Goal: Task Accomplishment & Management: Manage account settings

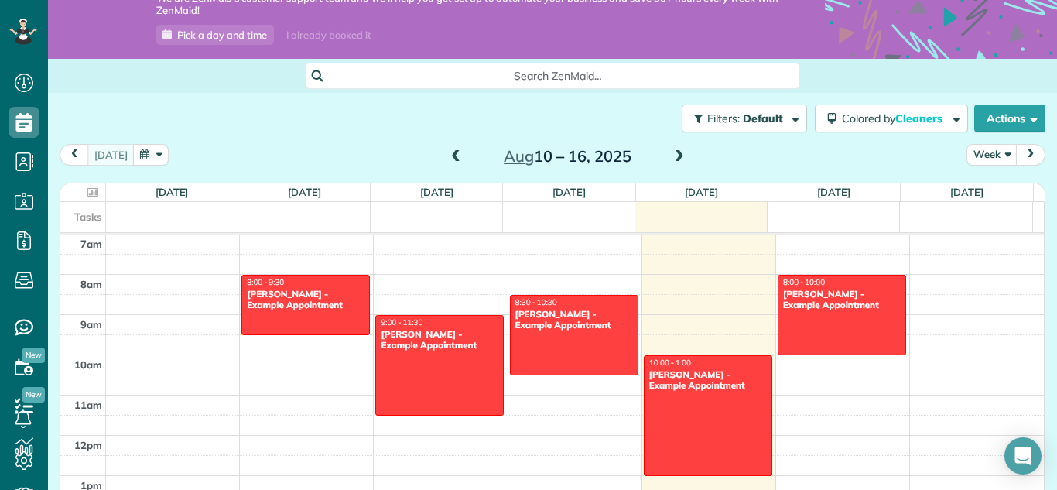
scroll to position [77, 0]
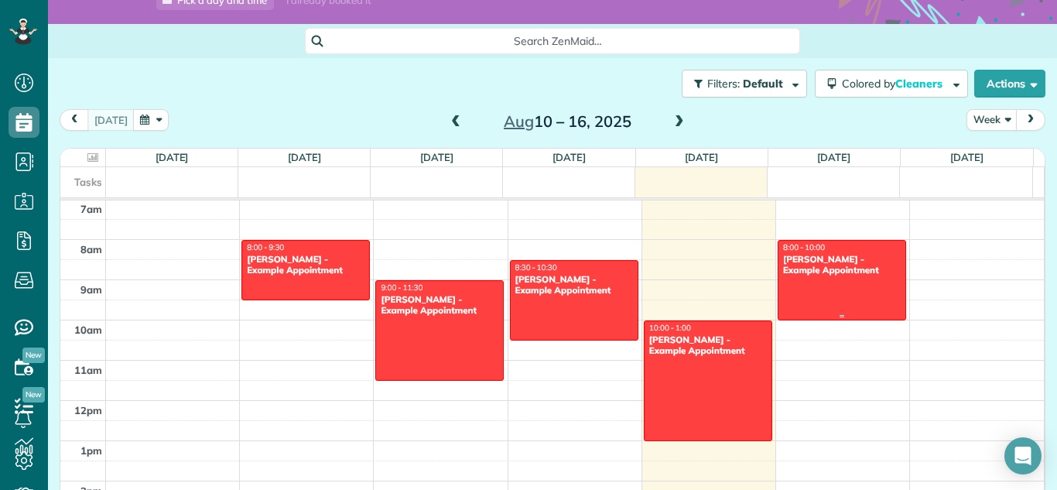
click at [819, 282] on div at bounding box center [841, 280] width 127 height 79
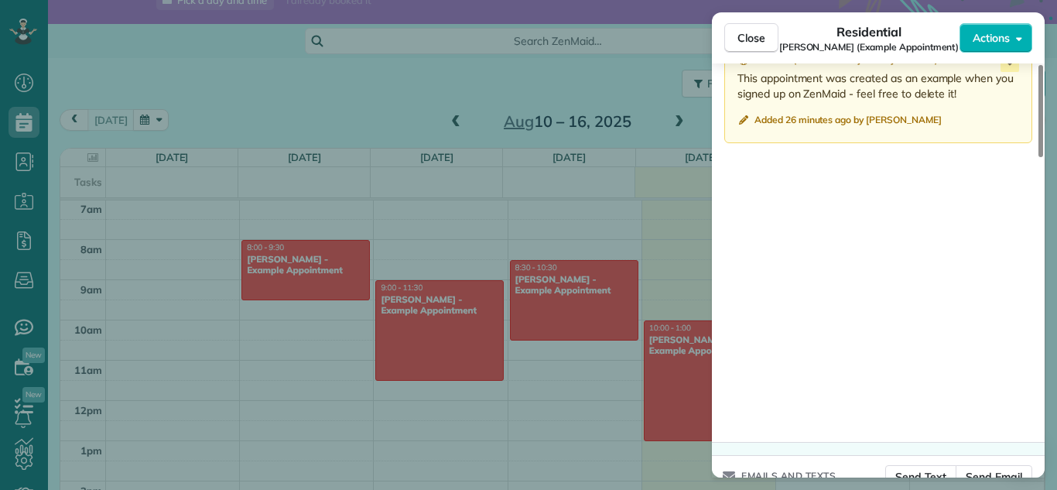
scroll to position [1427, 0]
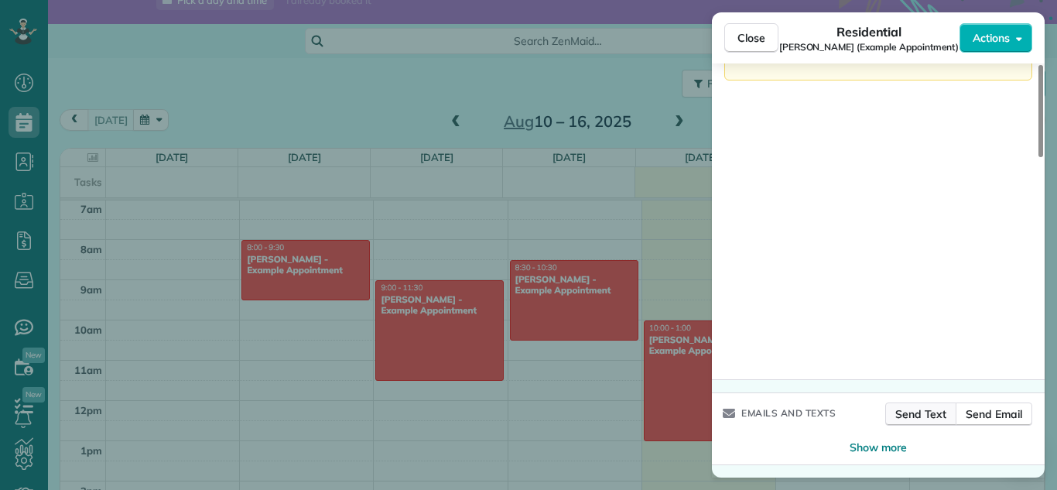
click at [931, 409] on span "Send Text" at bounding box center [921, 413] width 52 height 15
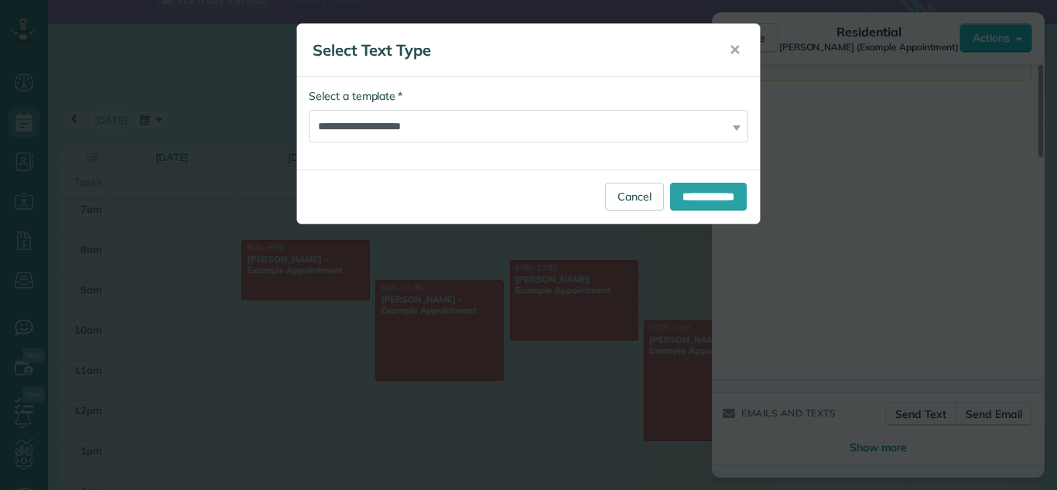
click at [734, 127] on div "**********" at bounding box center [528, 115] width 439 height 54
click at [736, 53] on span "✕" at bounding box center [735, 50] width 12 height 18
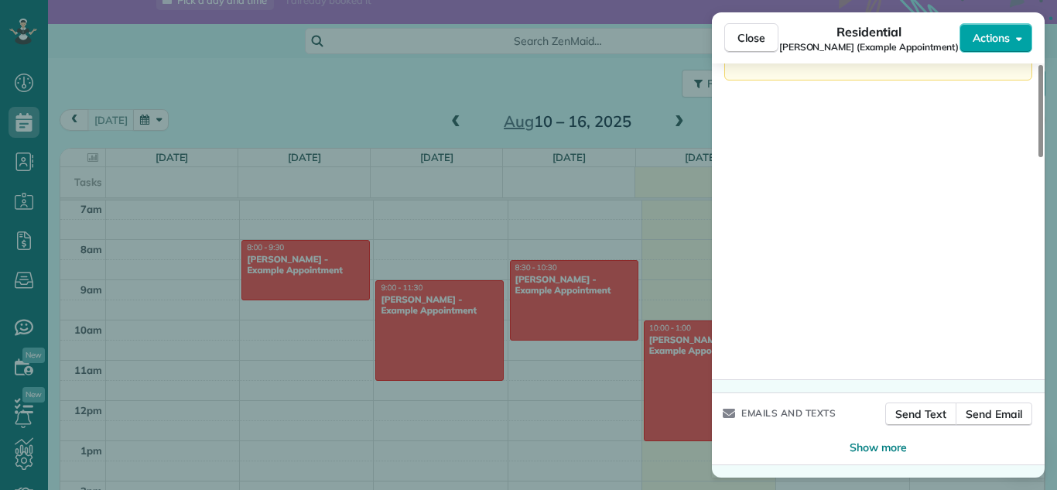
click at [1014, 39] on button "Actions" at bounding box center [995, 37] width 73 height 29
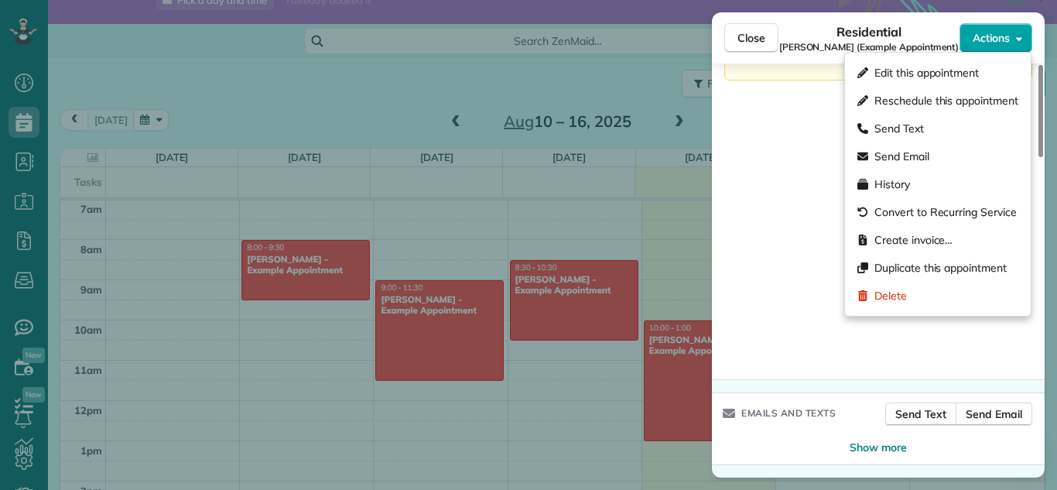
click at [1014, 39] on button "Actions" at bounding box center [995, 37] width 73 height 29
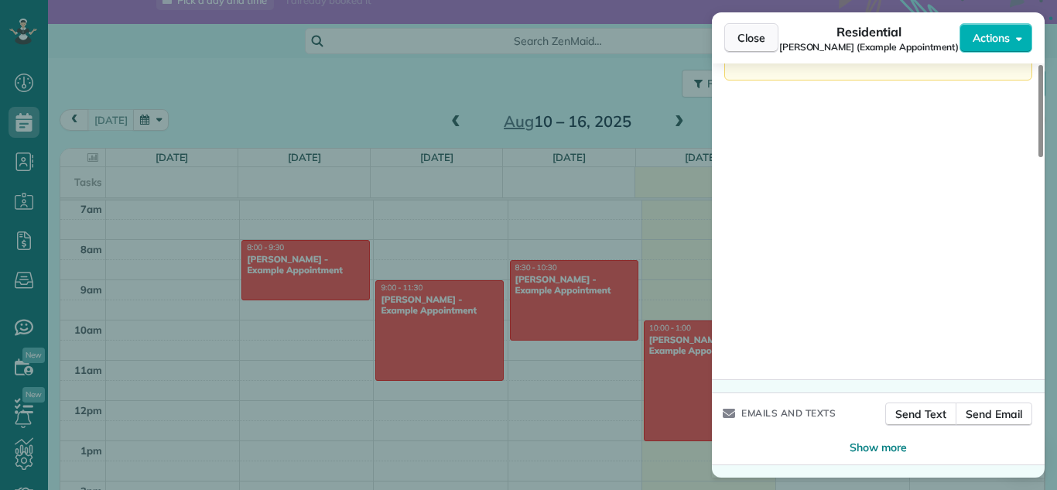
click at [744, 40] on span "Close" at bounding box center [751, 37] width 28 height 15
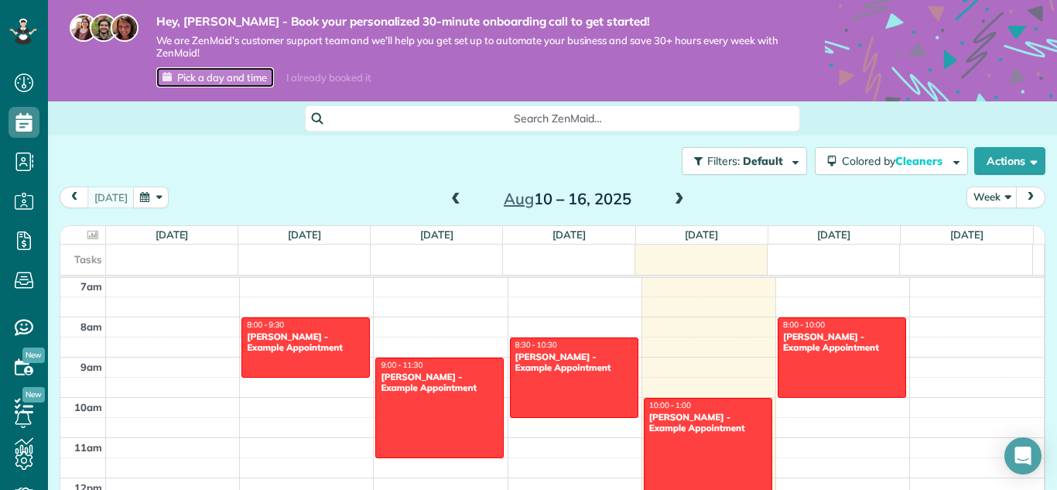
click at [218, 75] on span "Pick a day and time" at bounding box center [222, 77] width 90 height 12
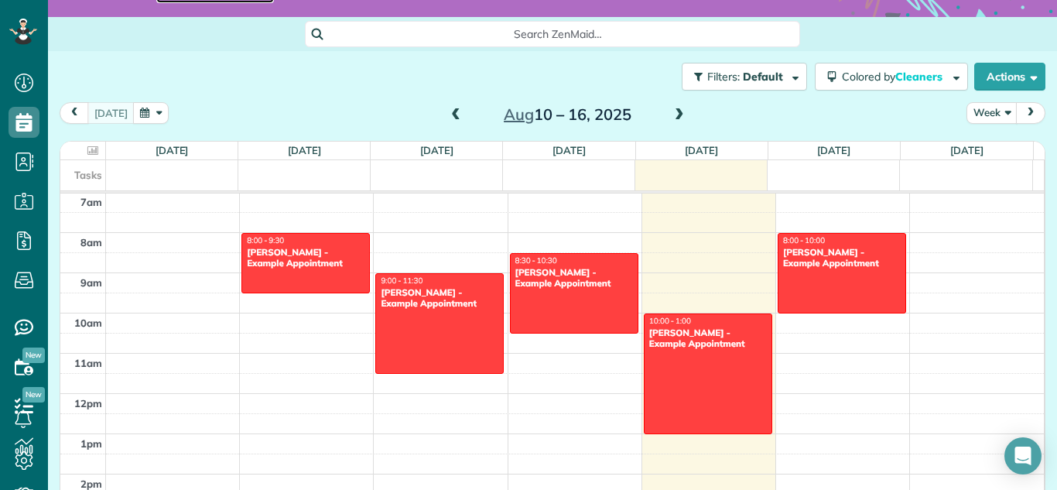
scroll to position [121, 0]
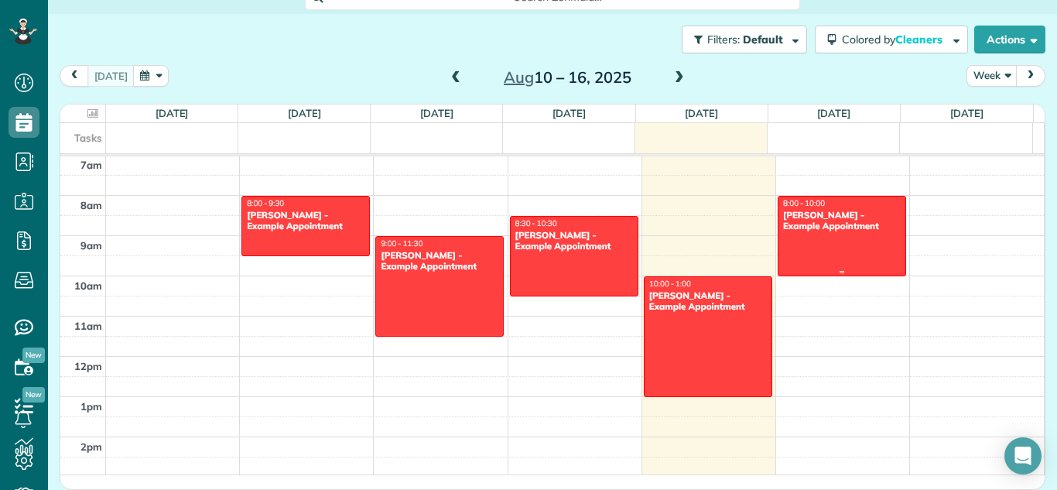
click at [835, 231] on div "[PERSON_NAME] - Example Appointment" at bounding box center [841, 221] width 119 height 22
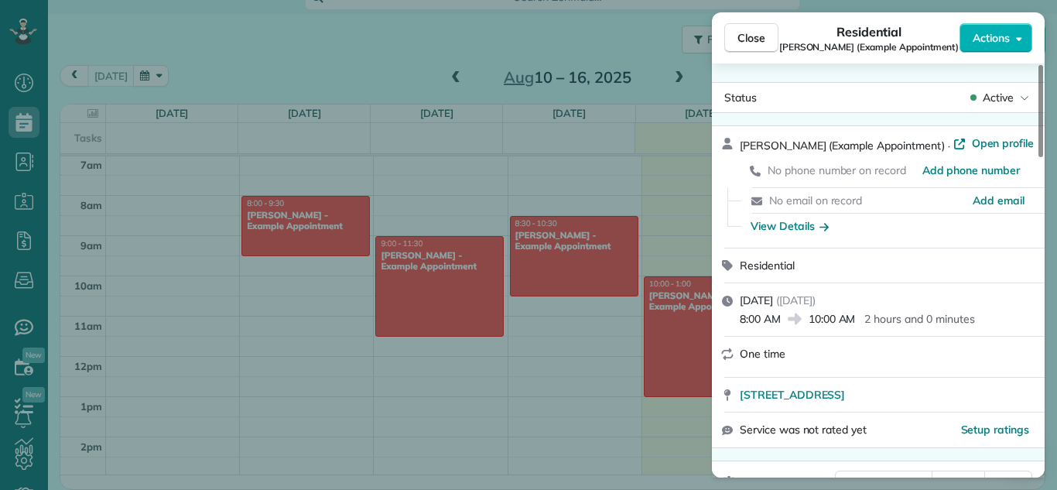
click at [249, 340] on div "Close Residential [PERSON_NAME] (Example Appointment) Actions Status Active [PE…" at bounding box center [528, 245] width 1057 height 490
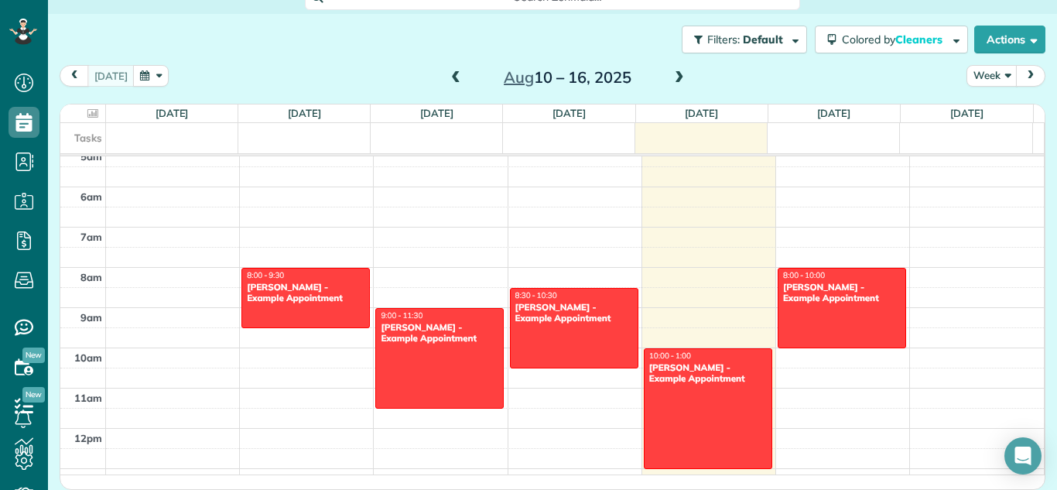
scroll to position [205, 0]
